Goal: Task Accomplishment & Management: Manage account settings

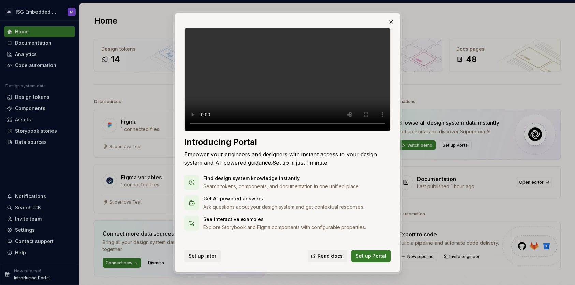
click at [204, 255] on span "Set up later" at bounding box center [202, 256] width 28 height 7
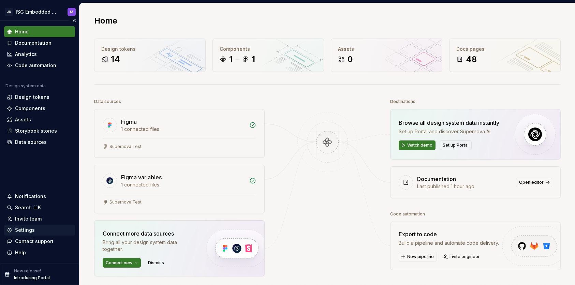
click at [25, 228] on div "Settings" at bounding box center [25, 230] width 20 height 7
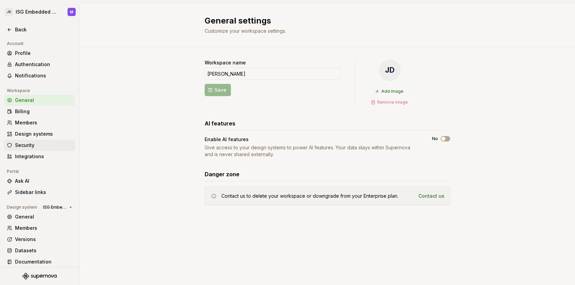
click at [24, 144] on div "Security" at bounding box center [43, 145] width 57 height 7
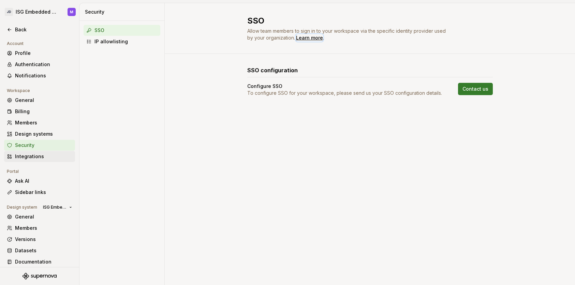
scroll to position [4, 0]
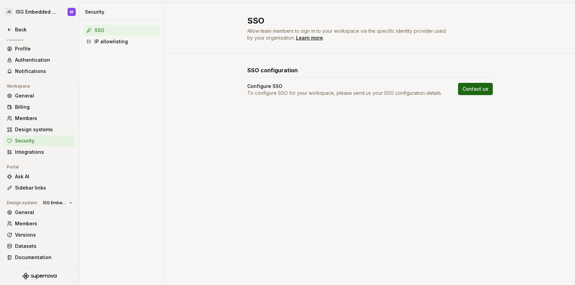
click at [475, 88] on span "Contact us" at bounding box center [475, 89] width 26 height 7
drag, startPoint x: 435, startPoint y: 183, endPoint x: 463, endPoint y: 162, distance: 35.2
click at [443, 180] on div "SSO Allow team members to sign in to your workspace via the specific identity p…" at bounding box center [370, 144] width 410 height 282
click at [105, 42] on div "IP allowlisting" at bounding box center [125, 41] width 63 height 7
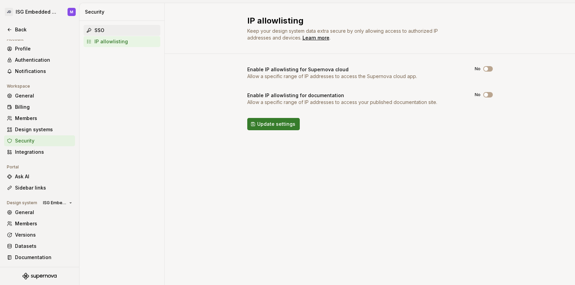
click at [104, 28] on div "SSO" at bounding box center [125, 30] width 63 height 7
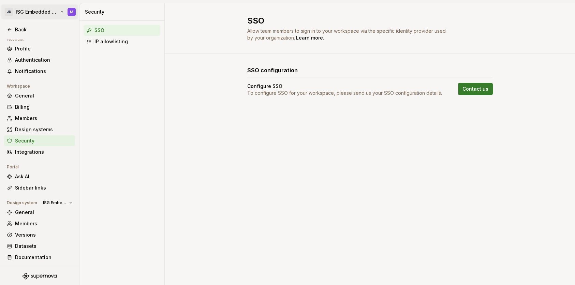
click at [62, 11] on html "JD ISG Embedded Design System M Back Account Profile Authentication Notificatio…" at bounding box center [287, 142] width 575 height 285
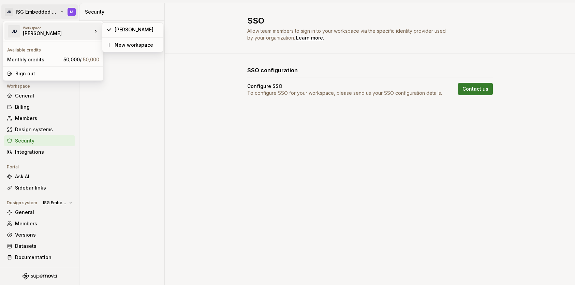
click at [46, 34] on div "[PERSON_NAME]" at bounding box center [52, 33] width 58 height 7
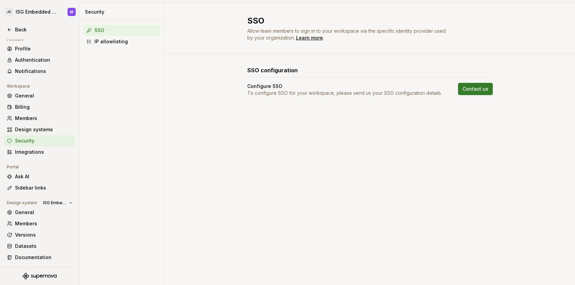
click at [222, 110] on html "JD ISG Embedded Design System M Back Account Profile Authentication Notificatio…" at bounding box center [287, 142] width 575 height 285
